Goal: Task Accomplishment & Management: Manage account settings

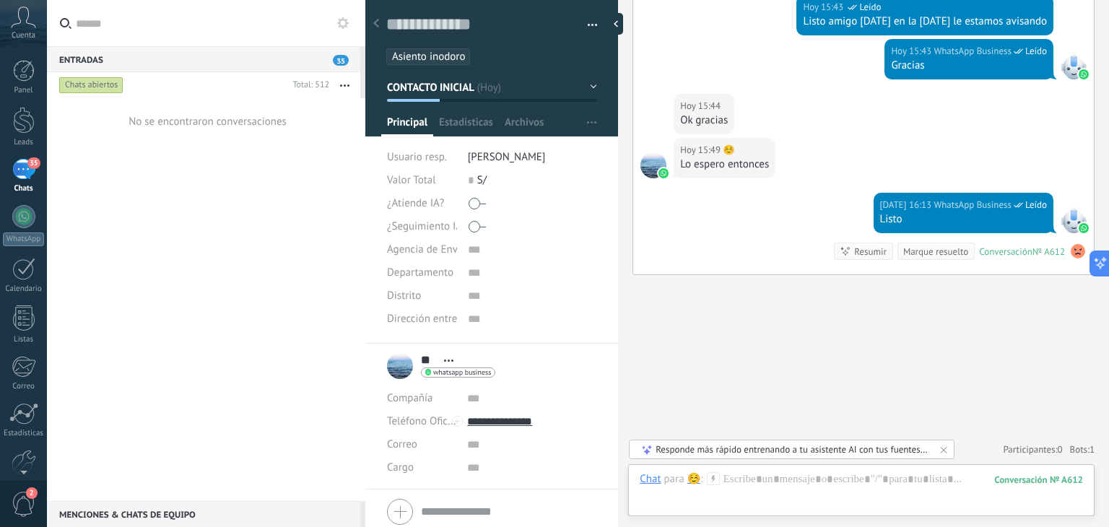
scroll to position [4185, 0]
click at [793, 94] on div "Hoy 15:44 ☺️ Ok gracias" at bounding box center [863, 116] width 461 height 44
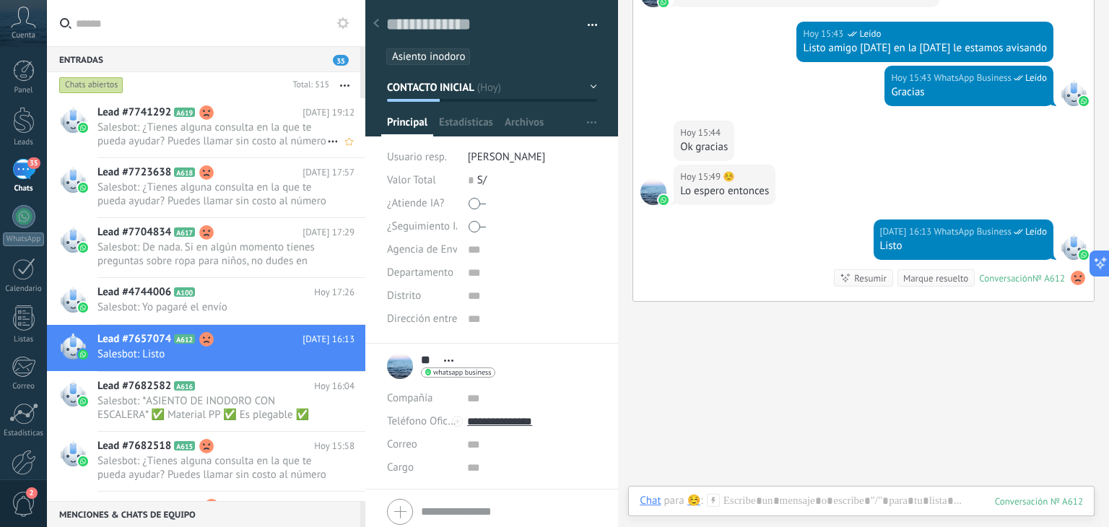
click at [181, 142] on span "Salesbot: ¿Tienes alguna consulta en la que te pueda ayudar? Puedes llamar sin …" at bounding box center [212, 134] width 230 height 27
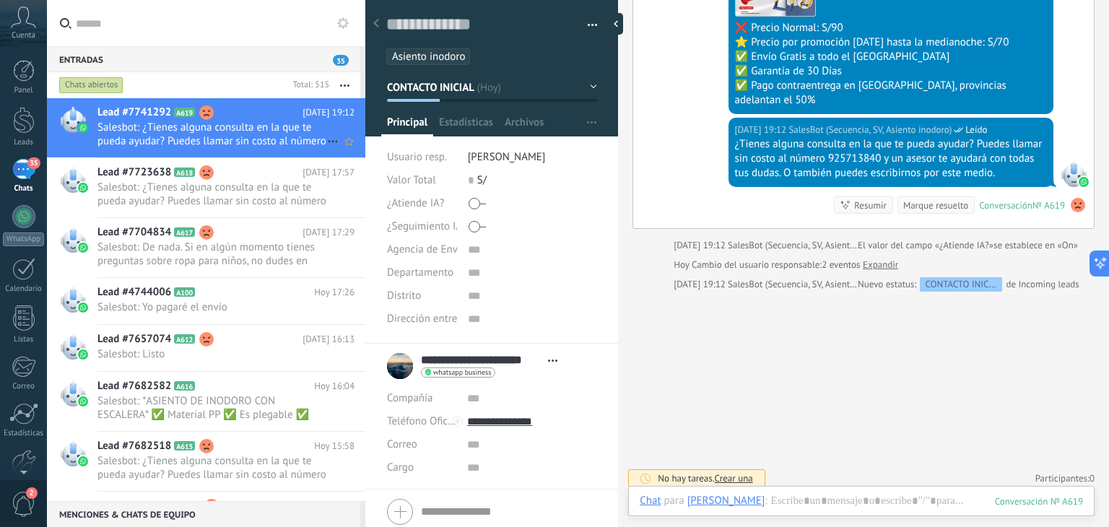
scroll to position [863, 0]
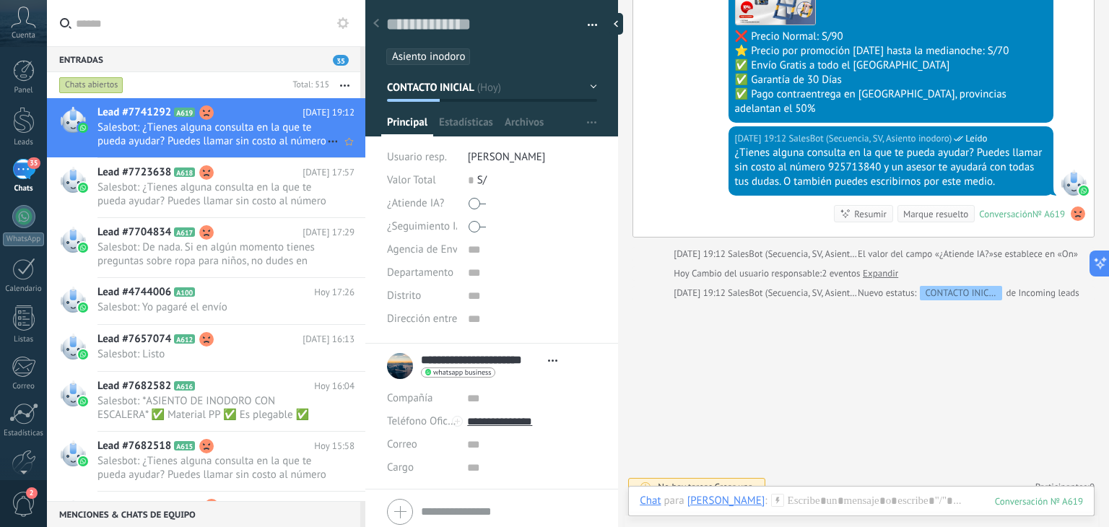
click at [245, 114] on h2 "Lead #7741292 A619" at bounding box center [199, 112] width 205 height 14
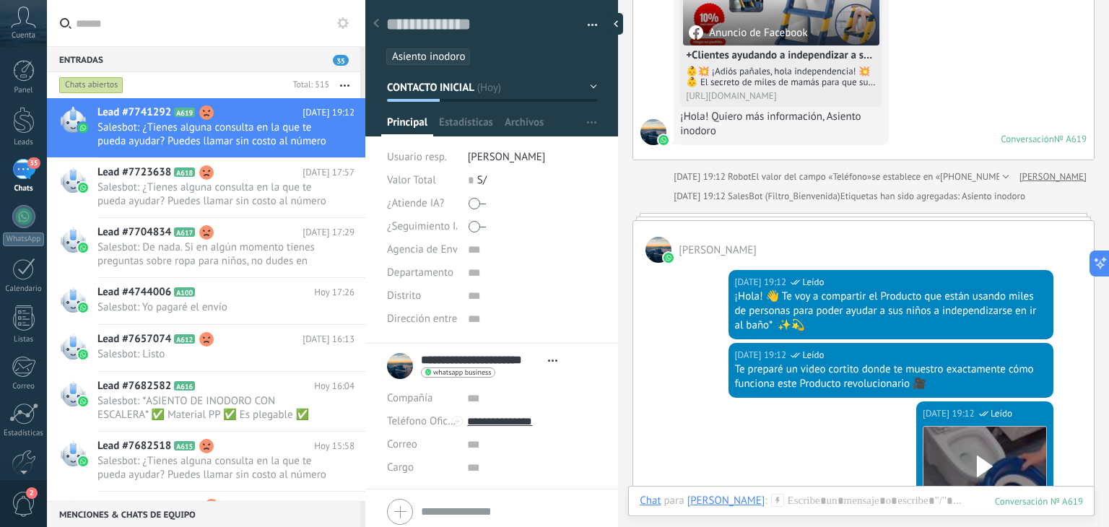
scroll to position [289, 0]
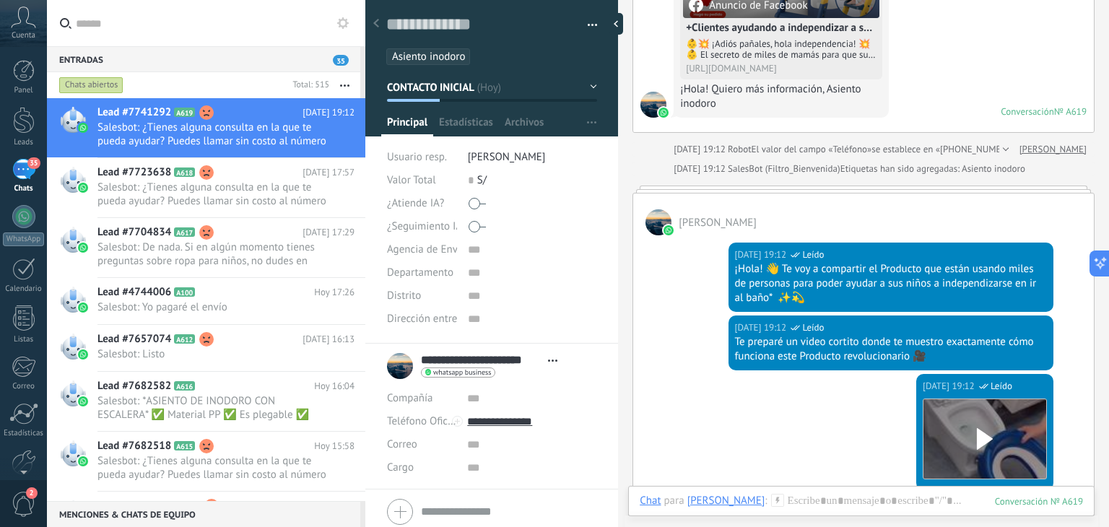
click at [484, 224] on div at bounding box center [532, 226] width 129 height 23
click at [415, 512] on button "Guardar" at bounding box center [412, 503] width 50 height 27
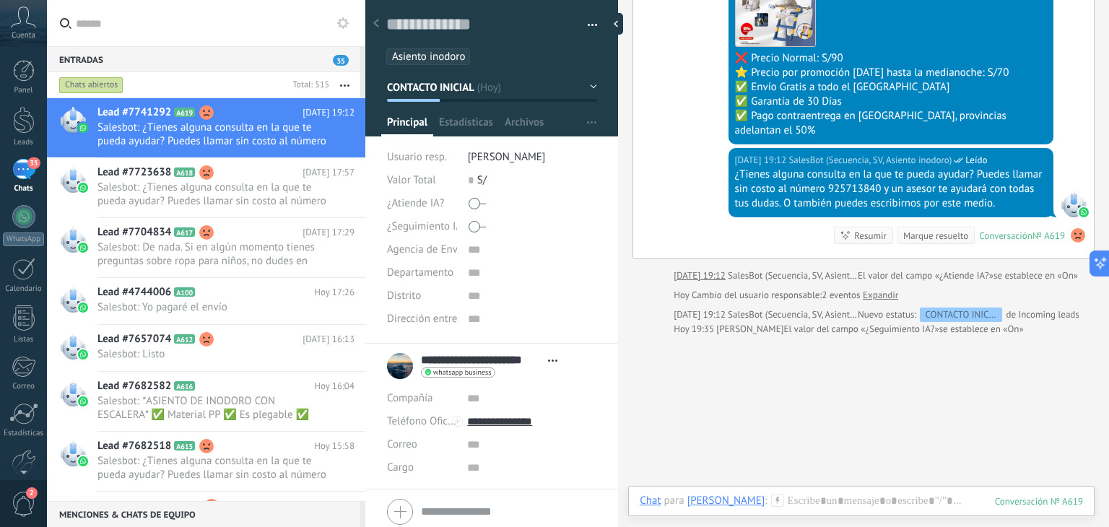
scroll to position [887, 0]
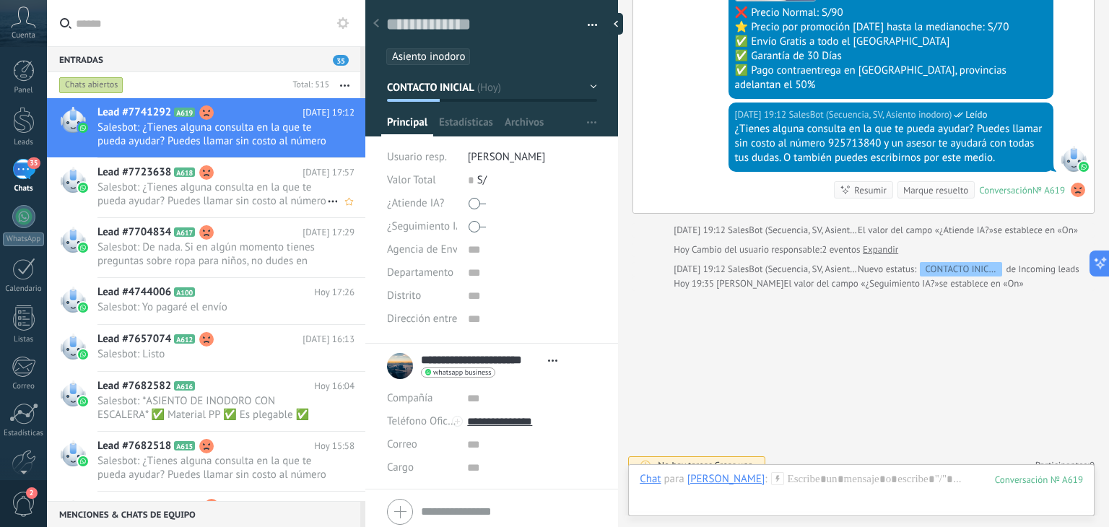
click at [181, 199] on span "Salesbot: ¿Tienes alguna consulta en la que te pueda ayudar? Puedes llamar sin …" at bounding box center [212, 194] width 230 height 27
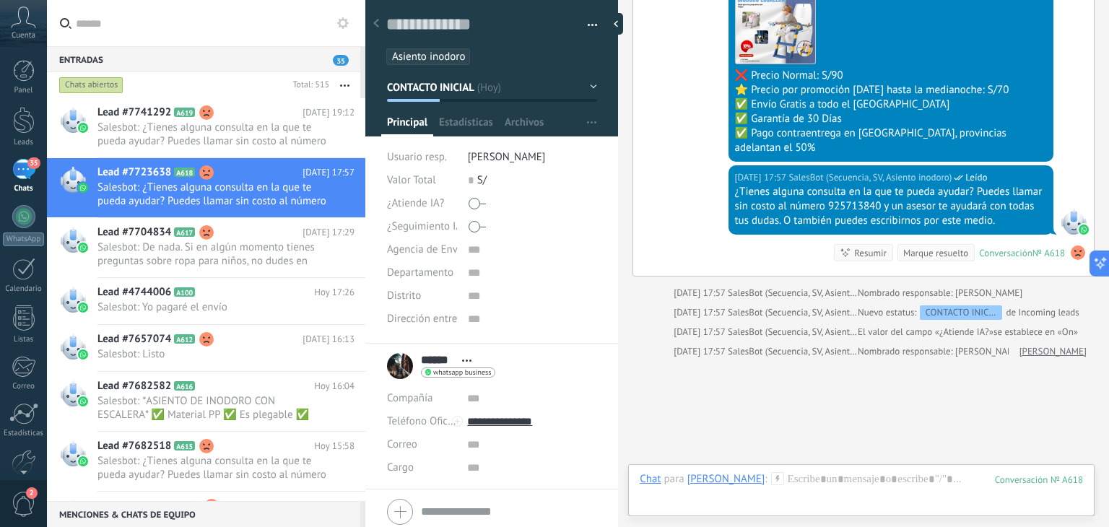
scroll to position [957, 0]
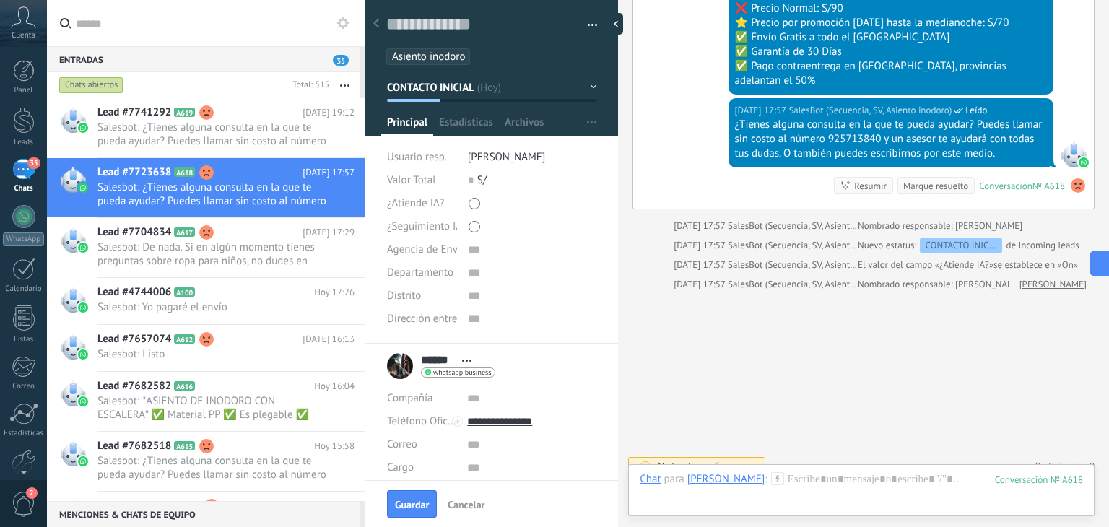
click at [428, 505] on span "Guardar" at bounding box center [412, 505] width 34 height 10
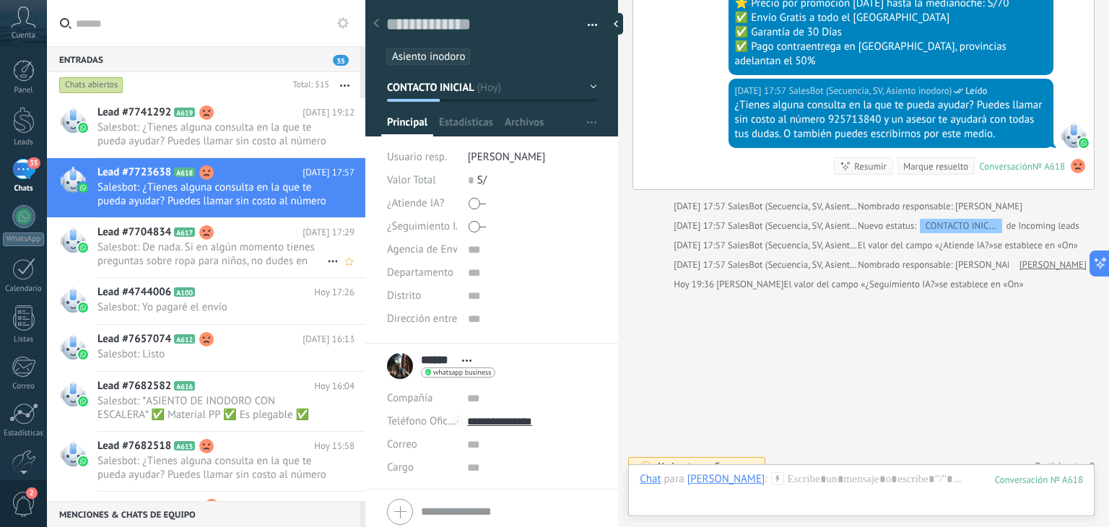
click at [182, 240] on span "Salesbot: De nada. Si en algún momento tienes preguntas sobre ropa para niños, …" at bounding box center [212, 253] width 230 height 27
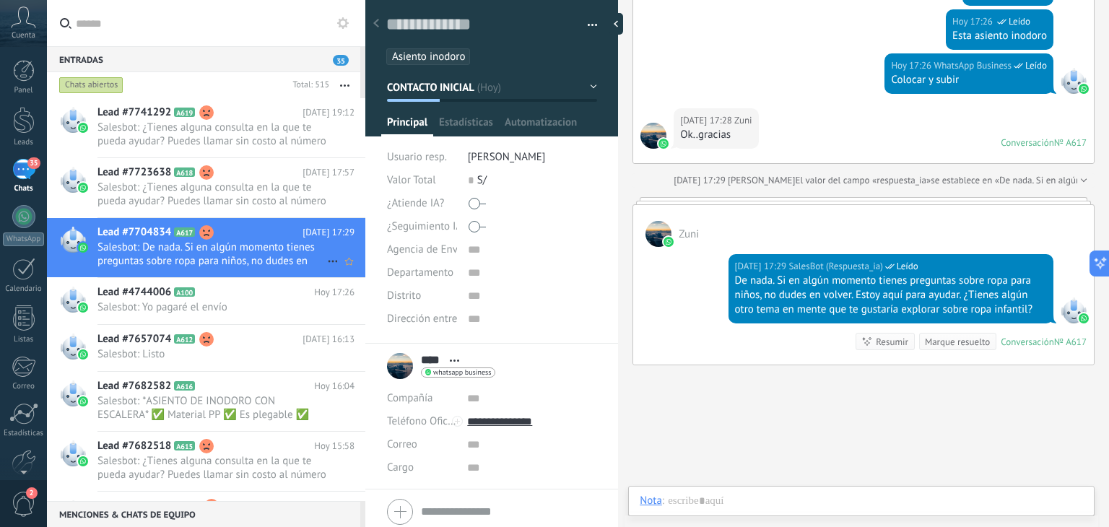
scroll to position [21, 0]
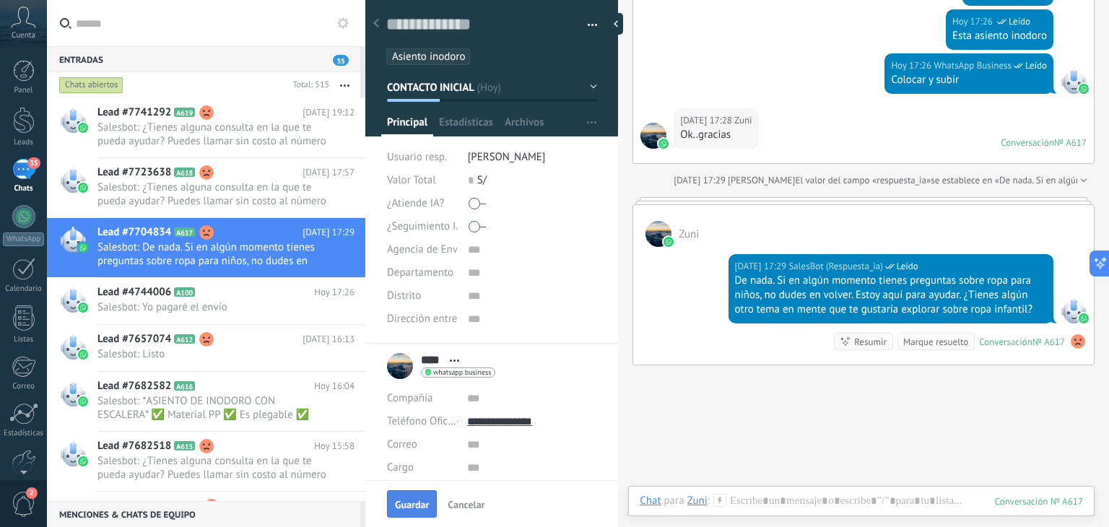
click at [419, 500] on span "Guardar" at bounding box center [412, 505] width 34 height 10
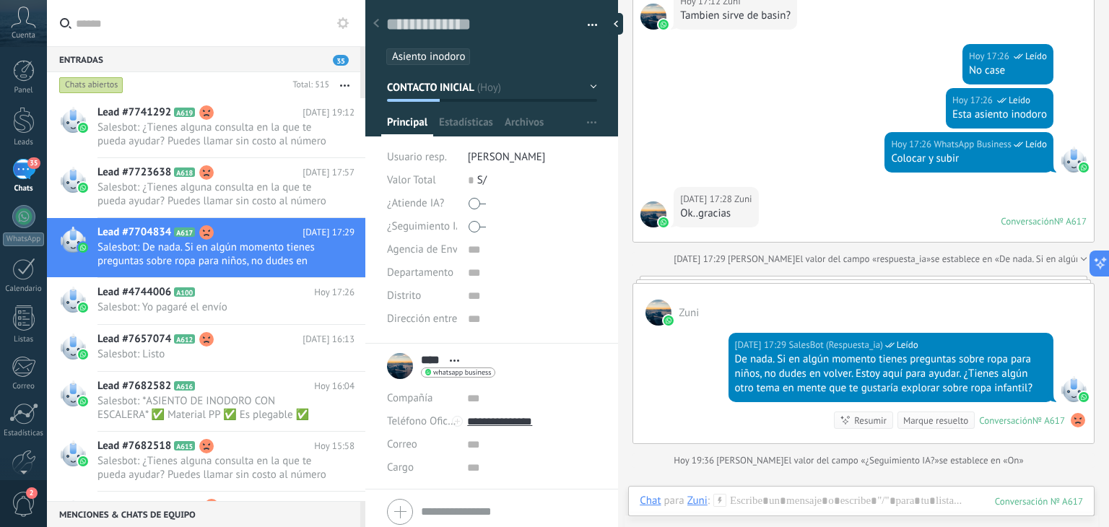
scroll to position [1429, 0]
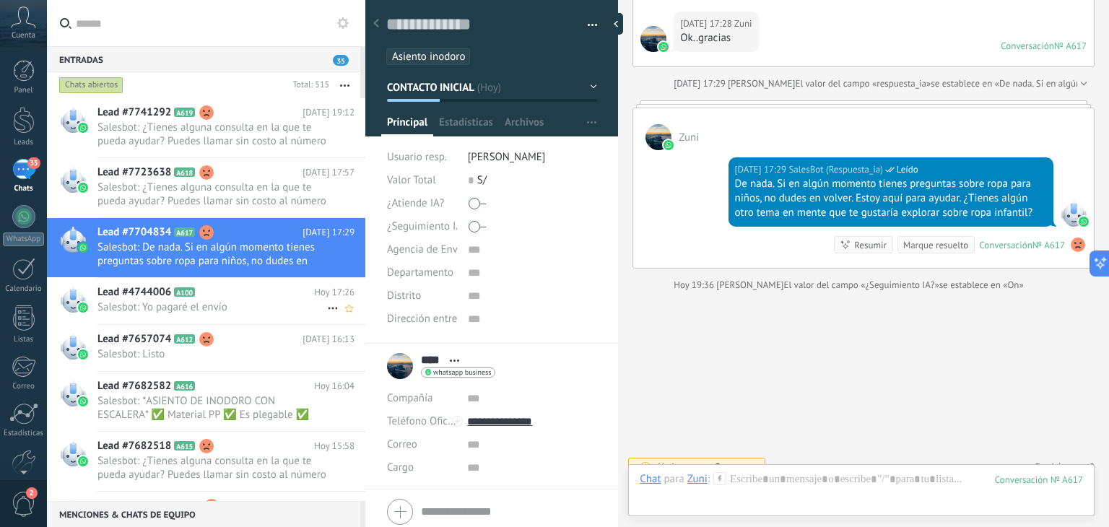
click at [256, 303] on span "Salesbot: Yo pagaré el envío" at bounding box center [212, 307] width 230 height 14
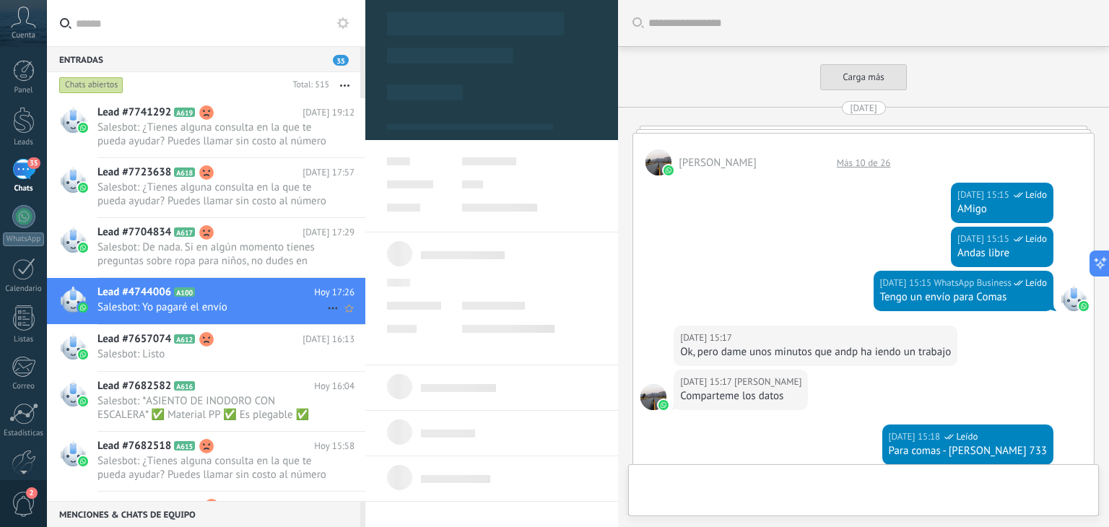
type textarea "**********"
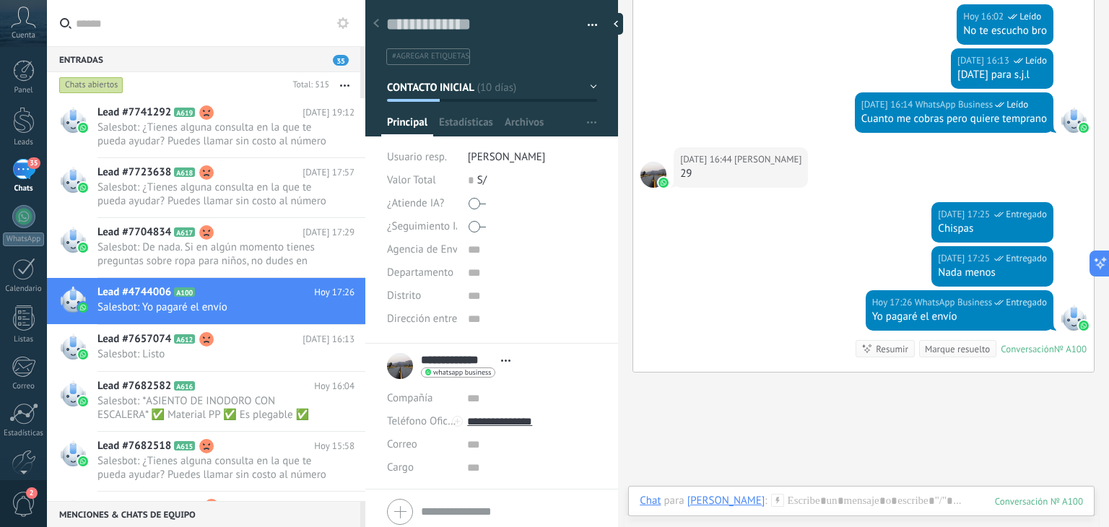
scroll to position [903, 0]
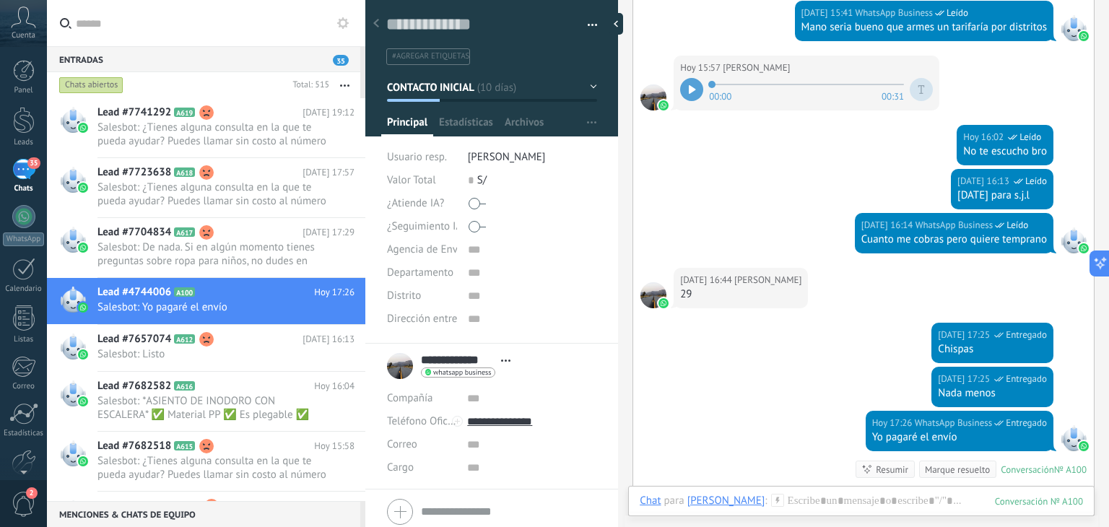
click at [696, 87] on div at bounding box center [691, 89] width 23 height 23
